Goal: Information Seeking & Learning: Find specific fact

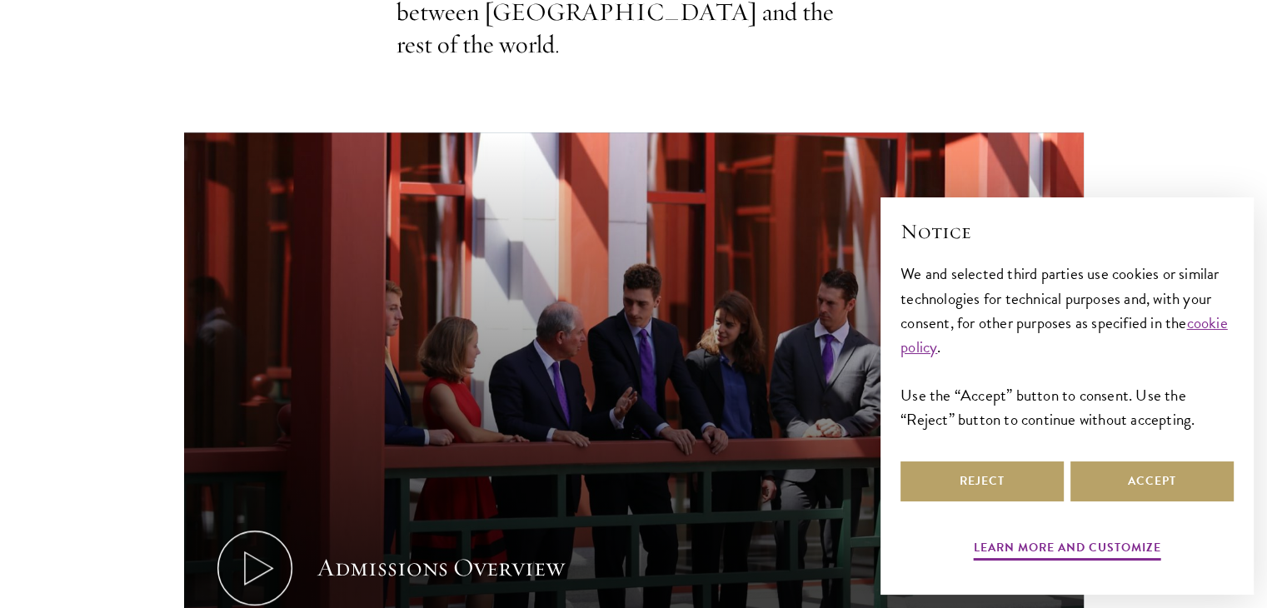
scroll to position [783, 0]
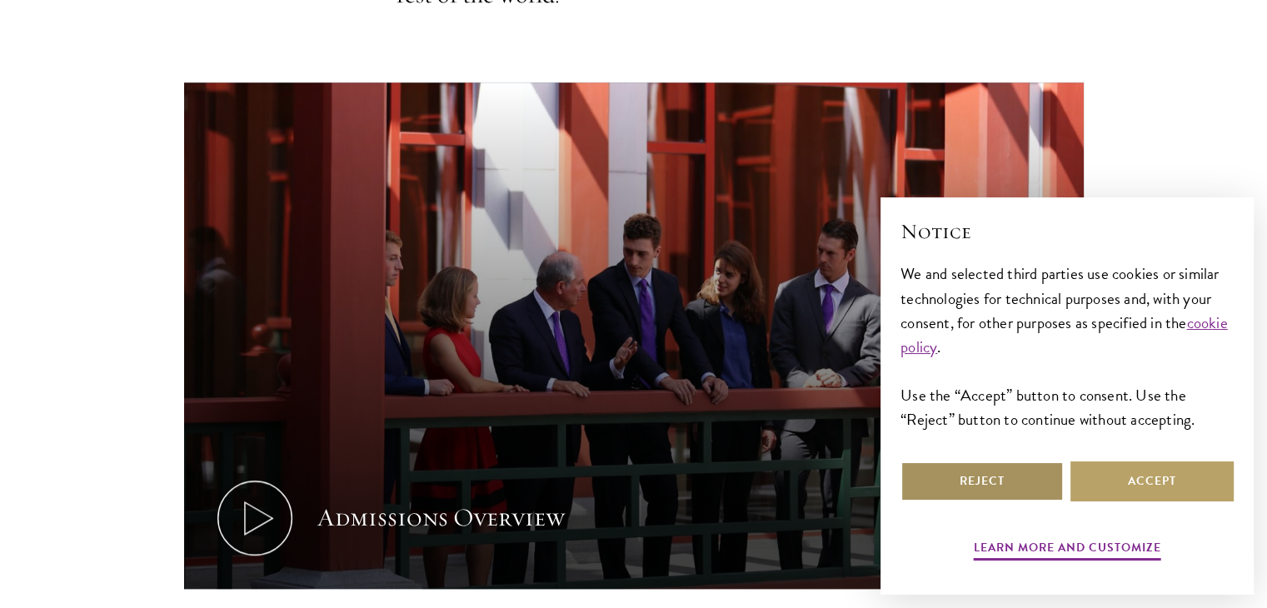
click at [1033, 488] on button "Reject" at bounding box center [981, 481] width 163 height 40
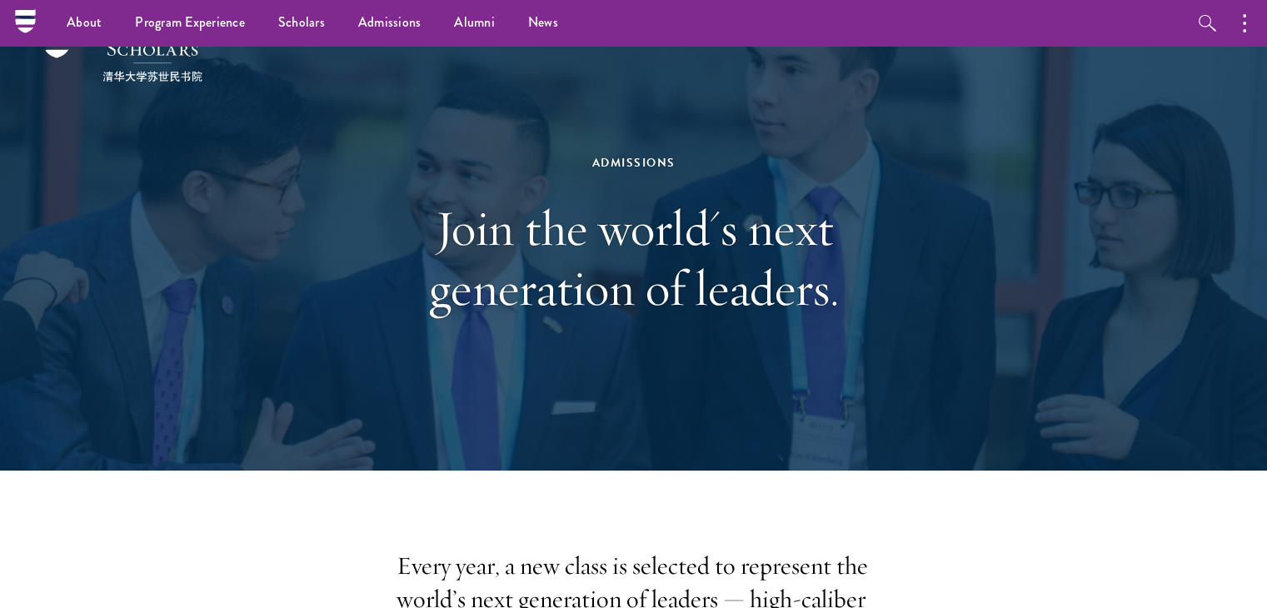
scroll to position [0, 0]
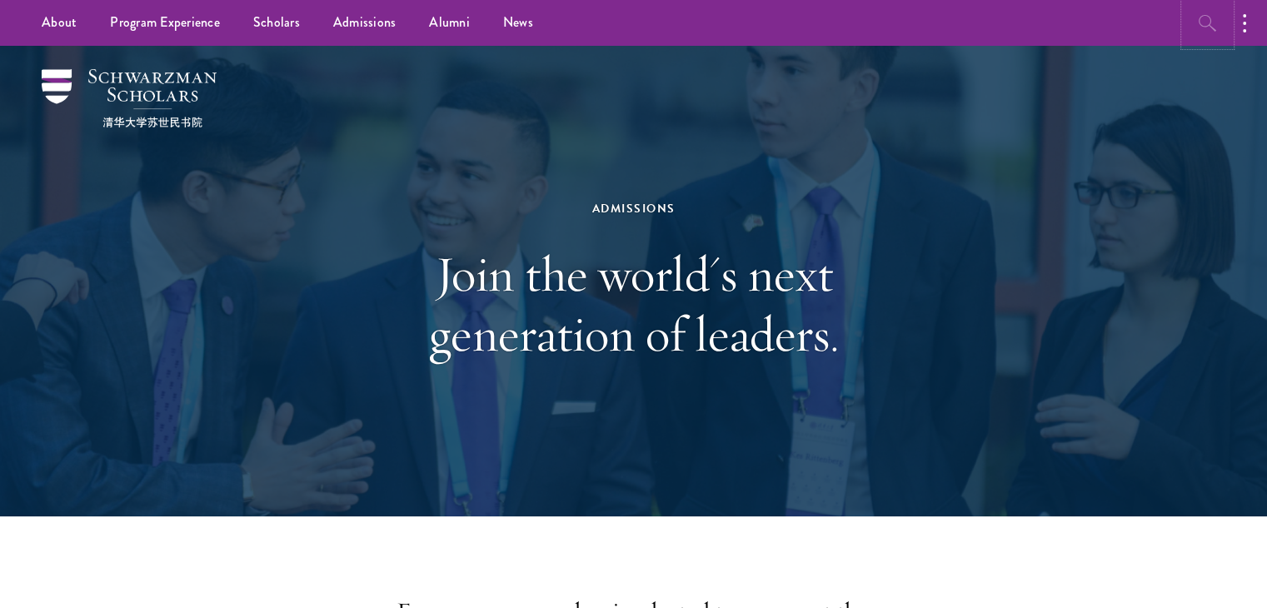
click at [1200, 23] on icon "button" at bounding box center [1208, 23] width 20 height 20
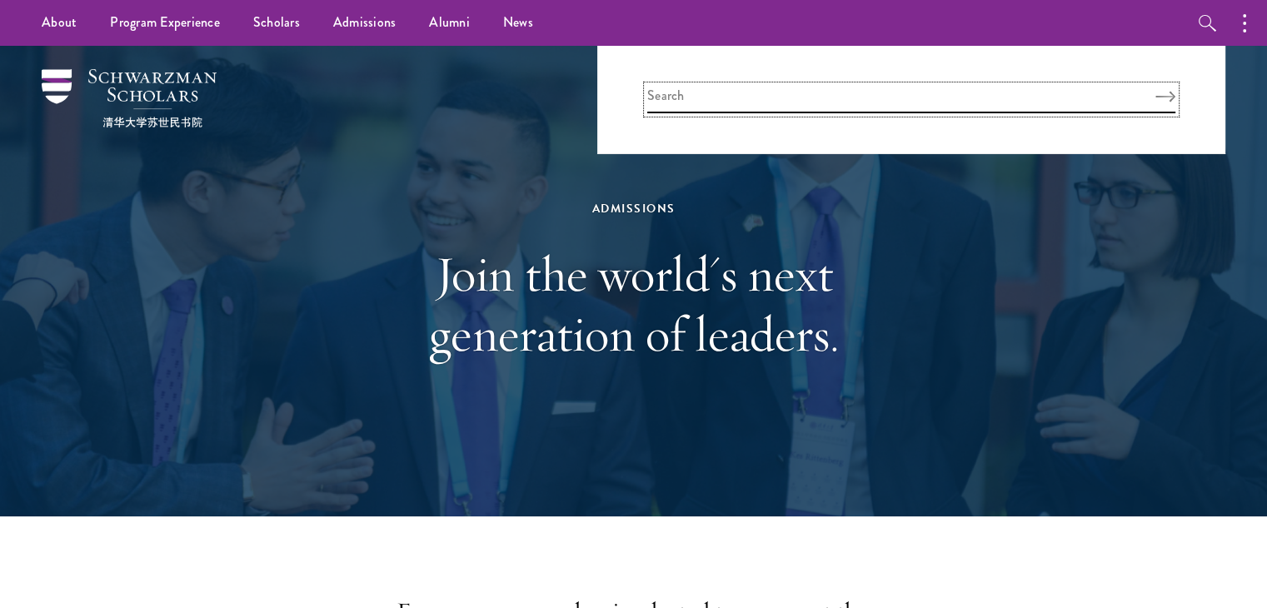
click at [713, 93] on input "search" at bounding box center [911, 99] width 528 height 27
type input "psotdoc"
click at [1155, 91] on button "Search" at bounding box center [1165, 97] width 20 height 12
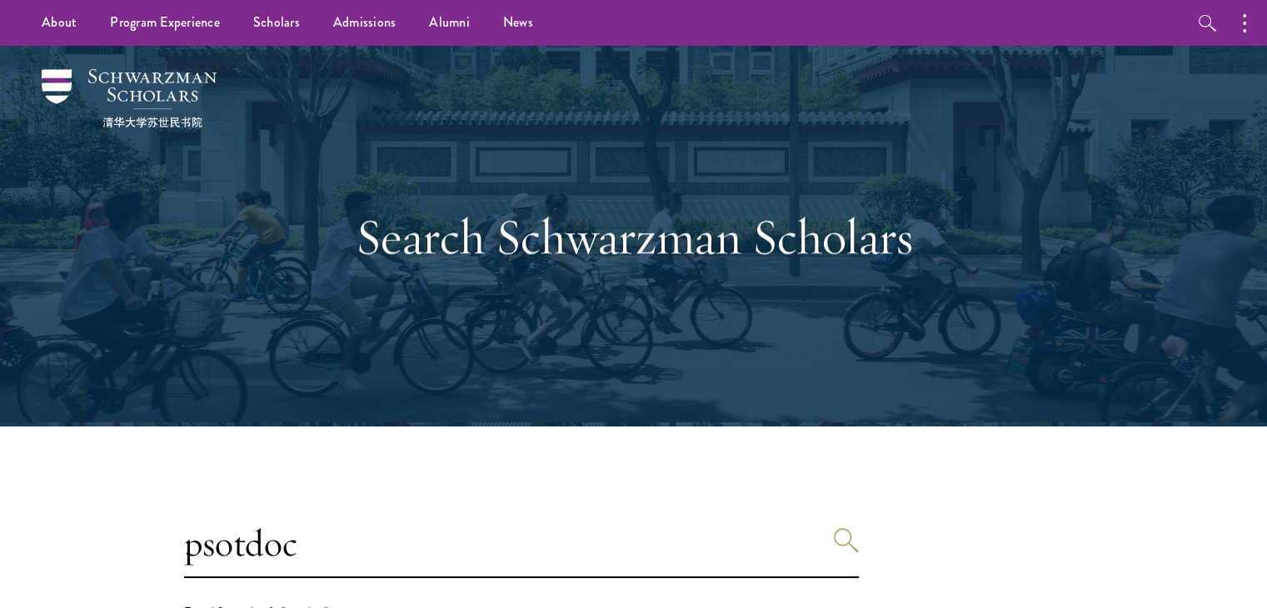
click at [963, 577] on div "psotdoc Found 0 matches for "psotdoc "" at bounding box center [634, 565] width 900 height 111
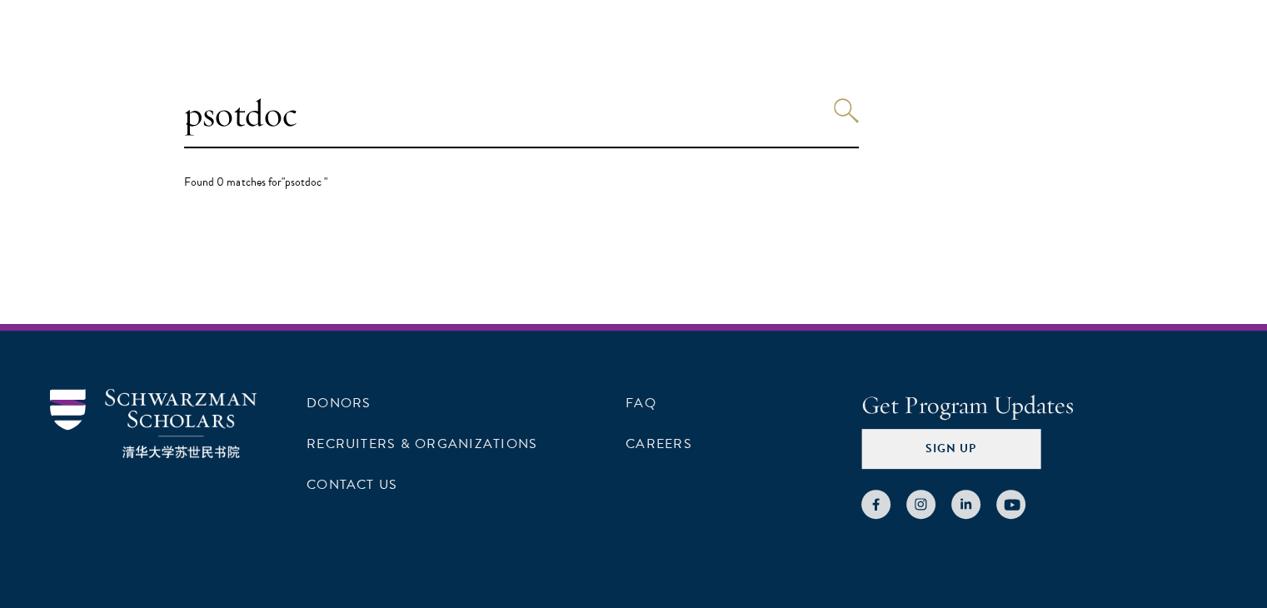
scroll to position [433, 0]
